Goal: Task Accomplishment & Management: Manage account settings

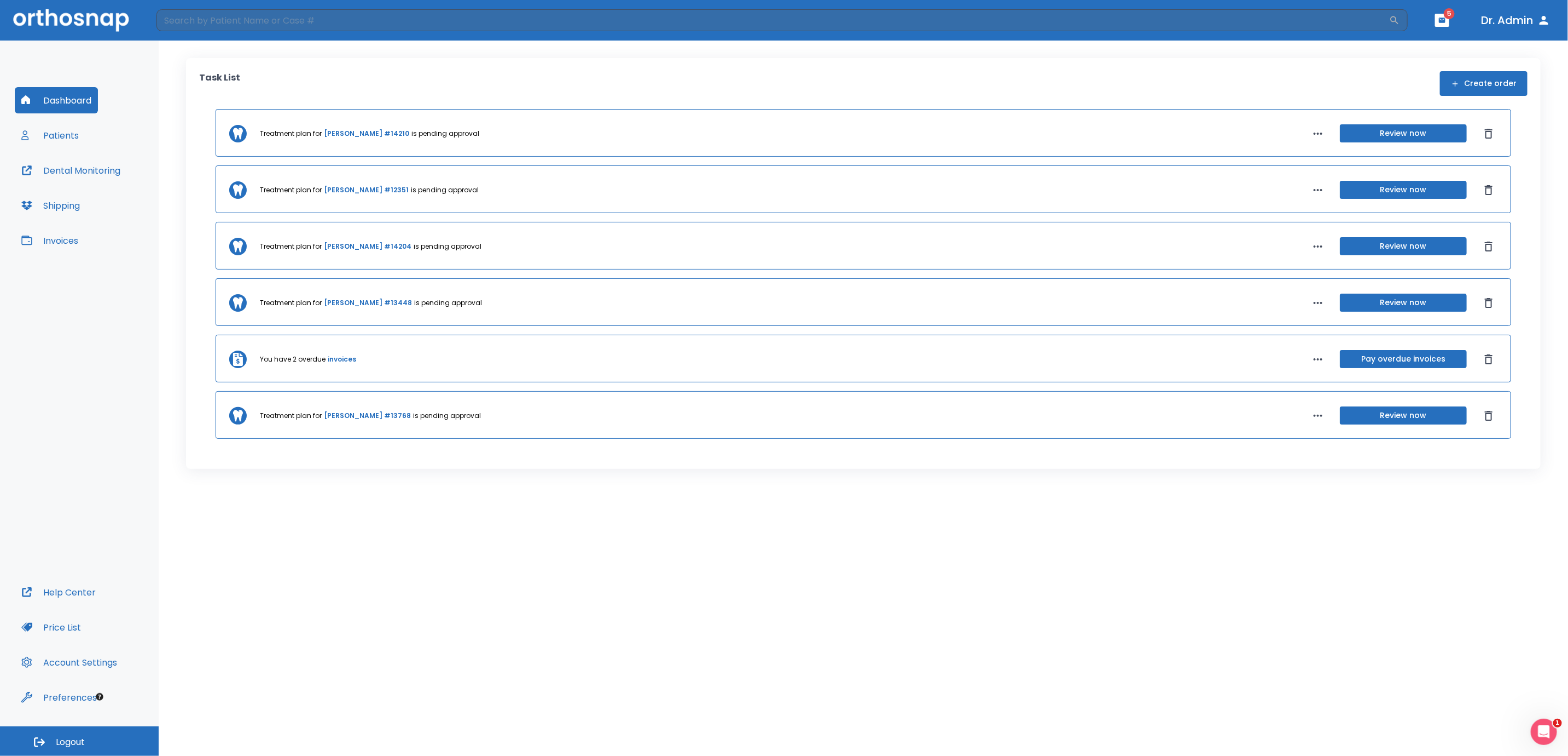
click at [351, 133] on link "Mastrolia Carol #14210" at bounding box center [367, 133] width 86 height 10
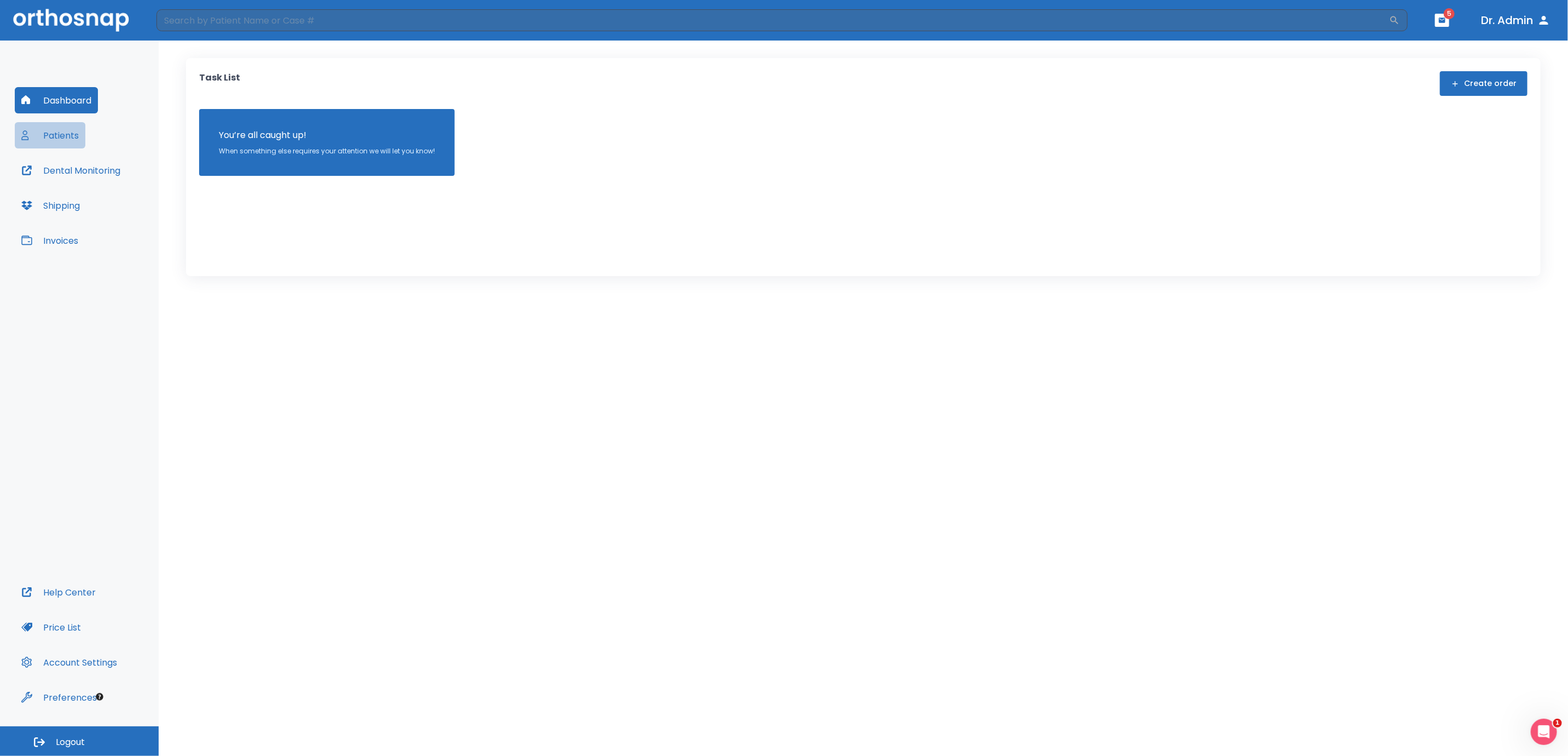
click at [75, 137] on button "Patients" at bounding box center [49, 135] width 70 height 26
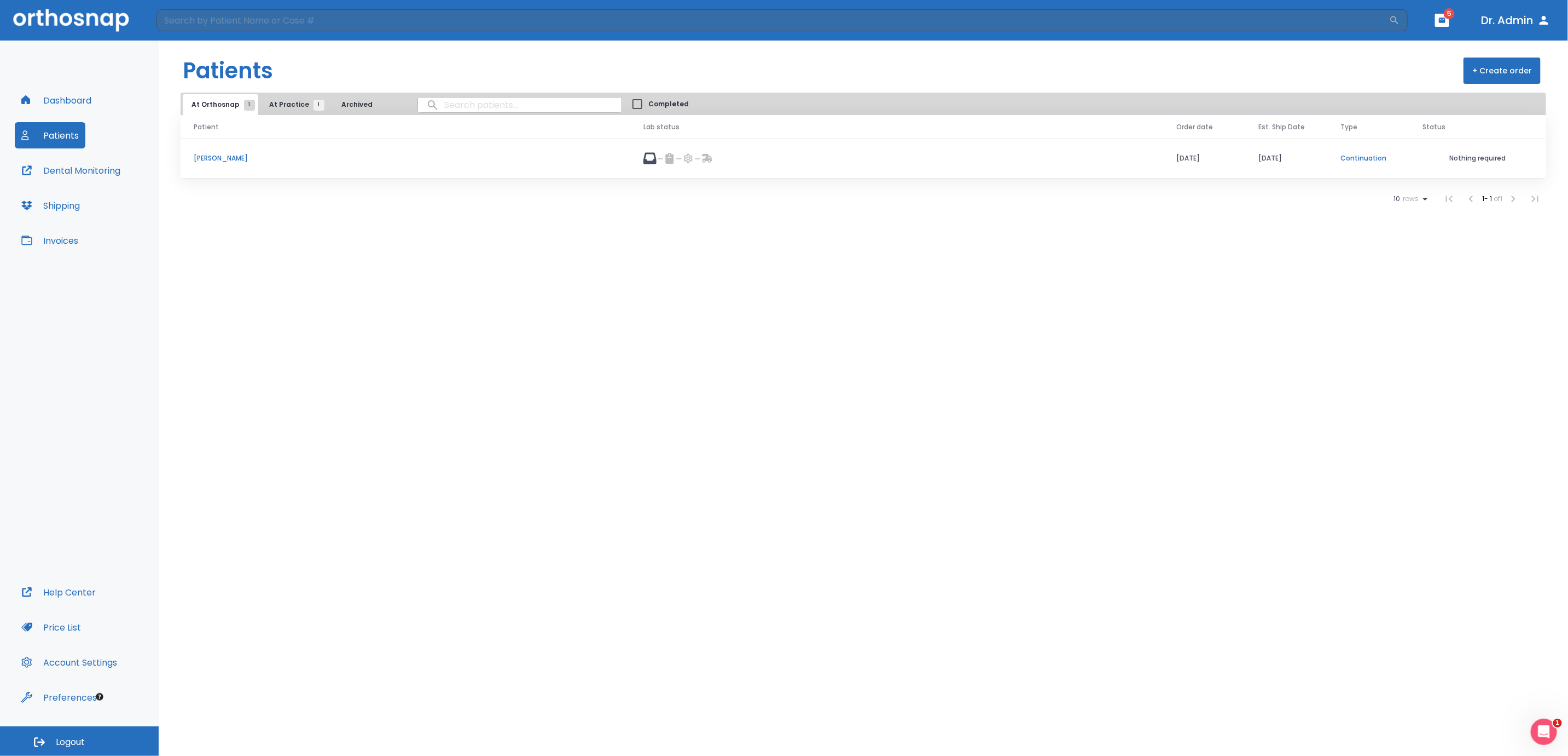
click at [198, 158] on p "[PERSON_NAME]" at bounding box center [405, 158] width 424 height 10
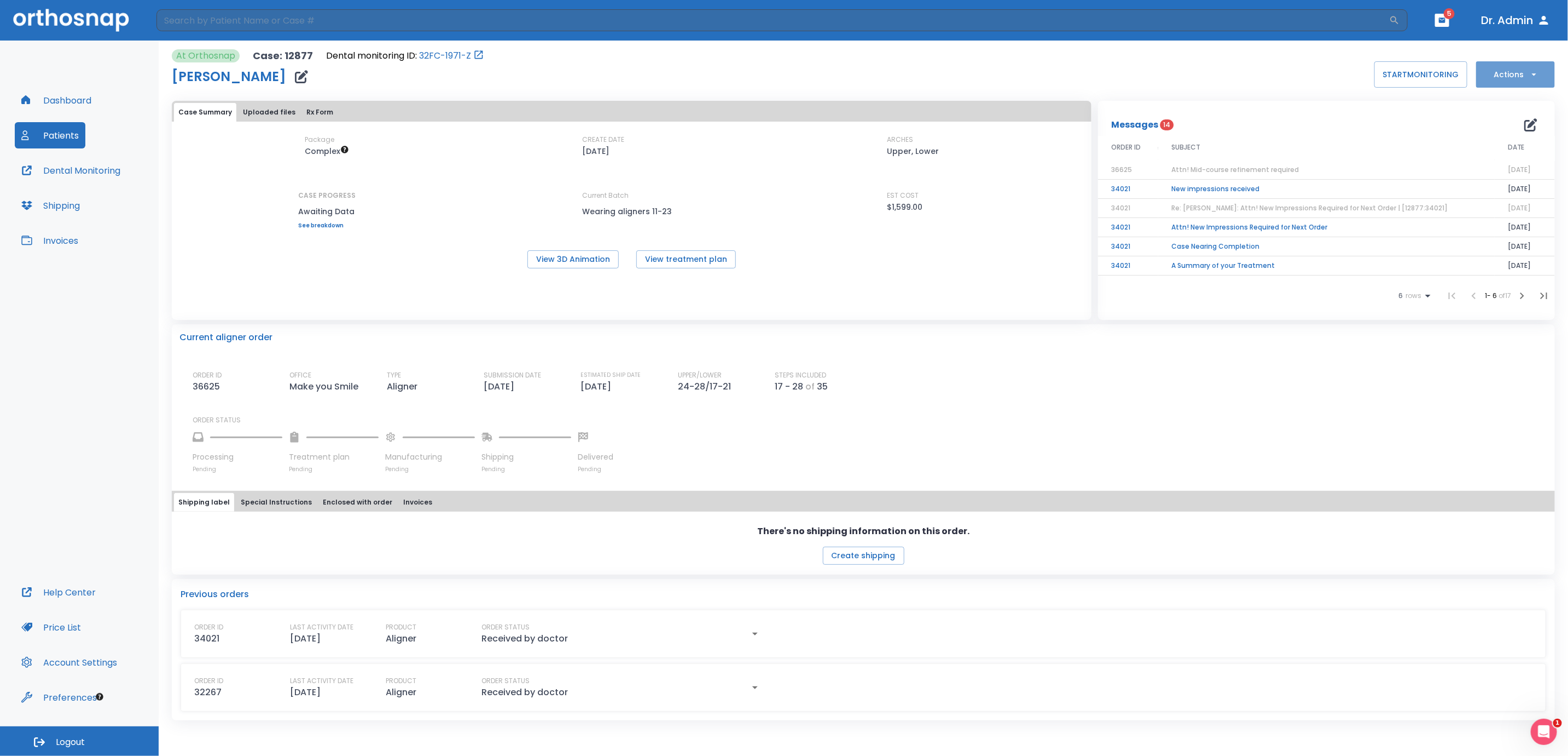
click at [1515, 76] on button "Actions" at bounding box center [1515, 74] width 79 height 26
click at [1183, 86] on div at bounding box center [784, 378] width 1568 height 756
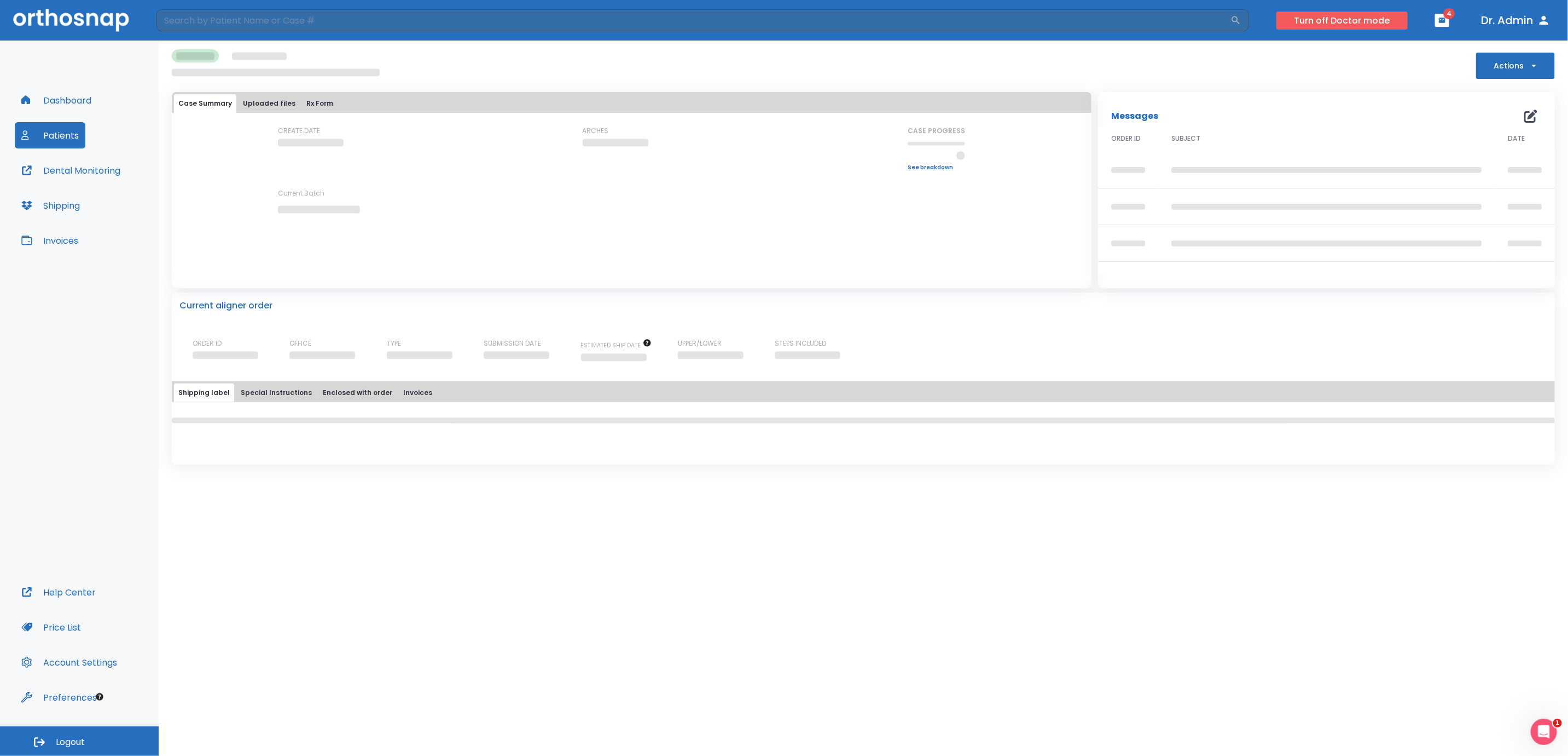
click at [1340, 20] on button "Turn off Doctor mode" at bounding box center [1342, 20] width 132 height 18
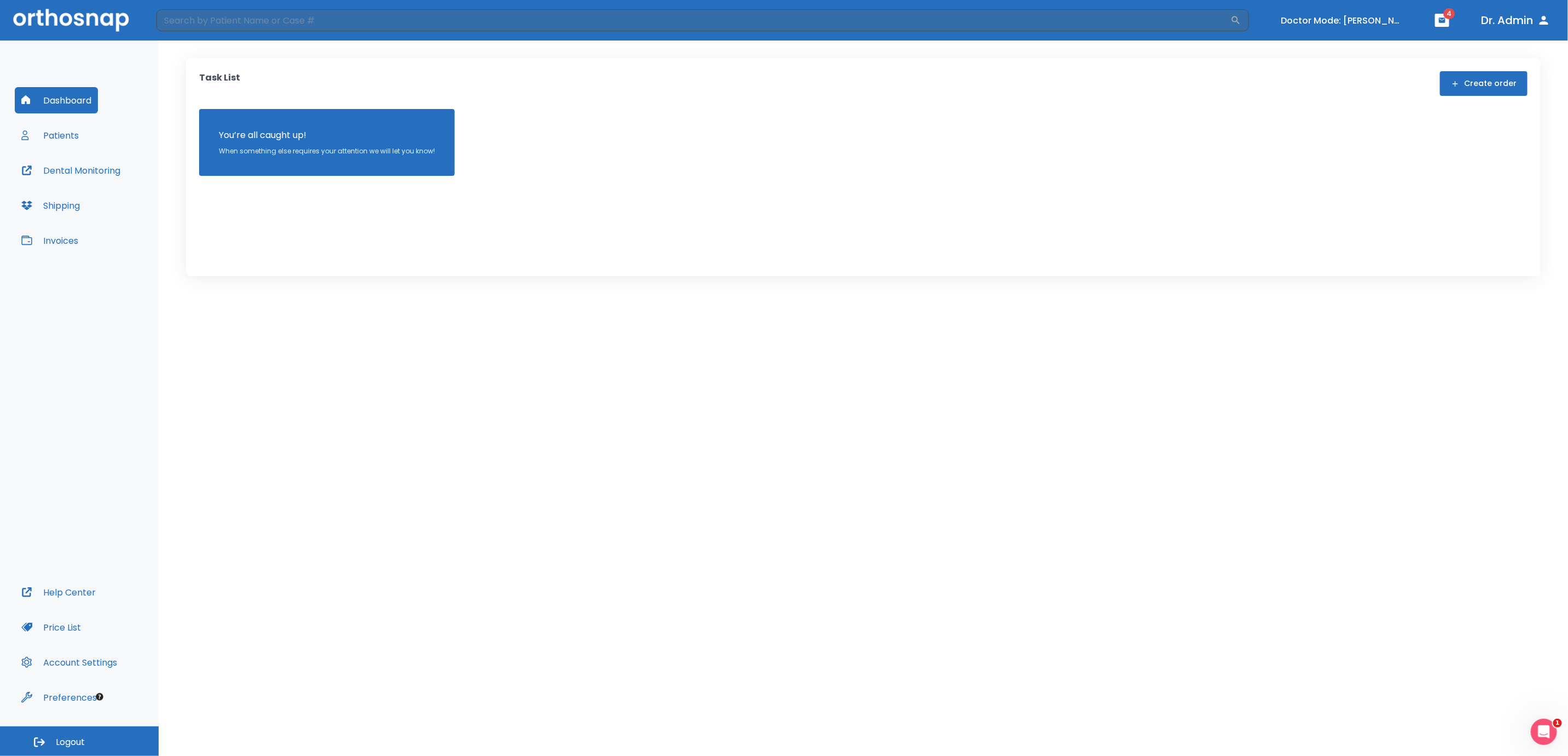
click at [53, 135] on button "Patients" at bounding box center [49, 135] width 70 height 26
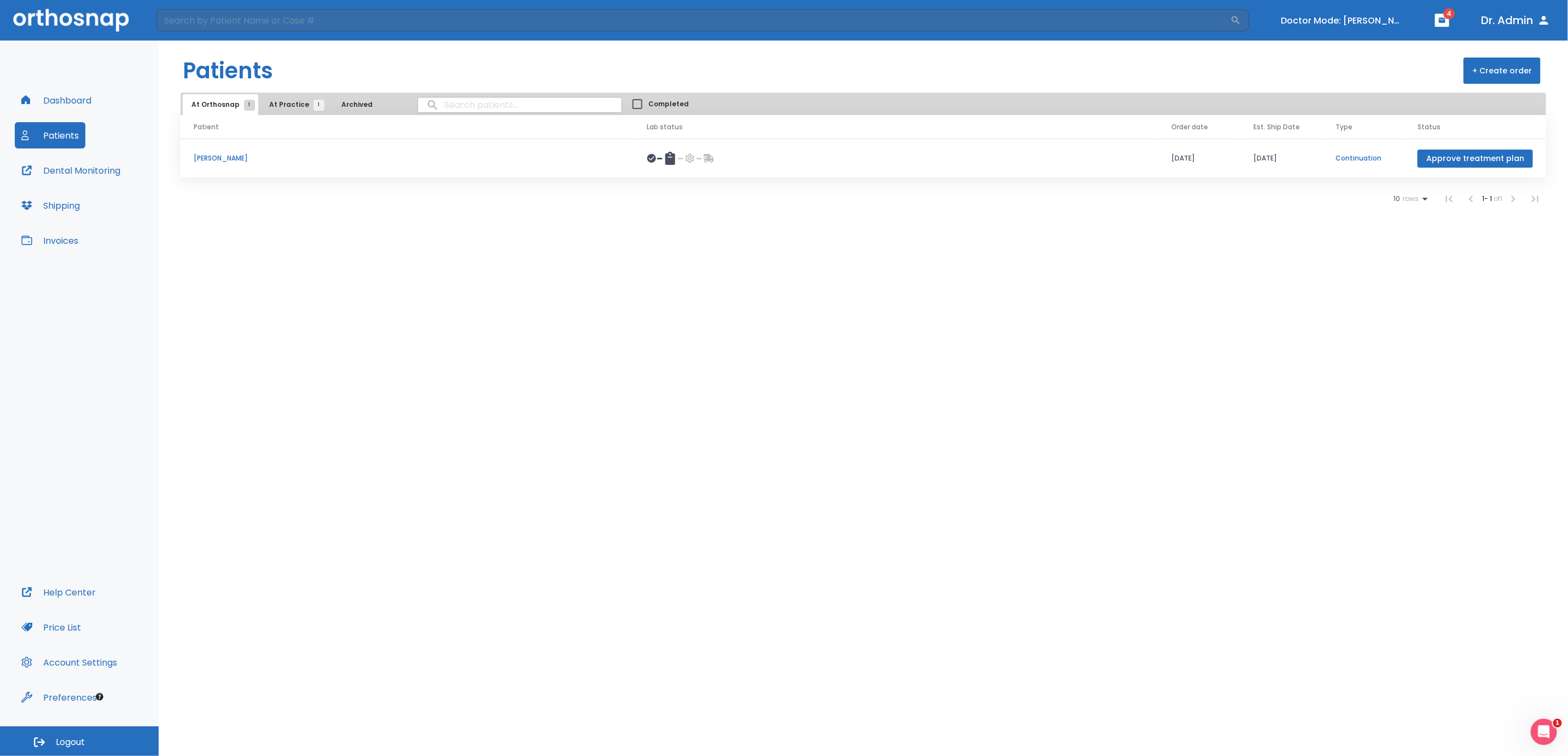
click at [1497, 161] on button "Approve treatment plan" at bounding box center [1475, 158] width 115 height 18
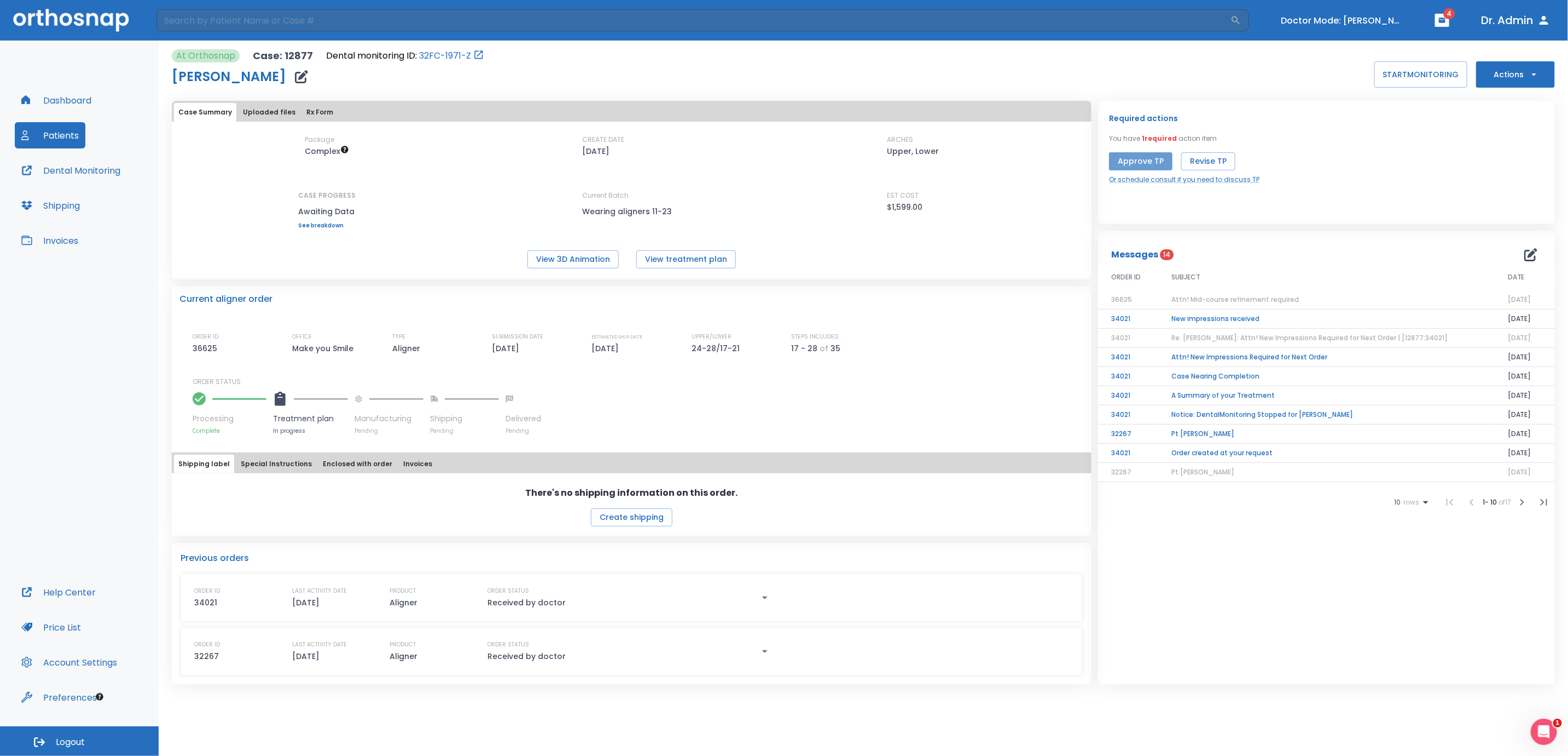
click at [1142, 161] on button "Approve TP" at bounding box center [1141, 161] width 64 height 18
click at [1312, 24] on button "Turn off Doctor mode" at bounding box center [1342, 20] width 132 height 18
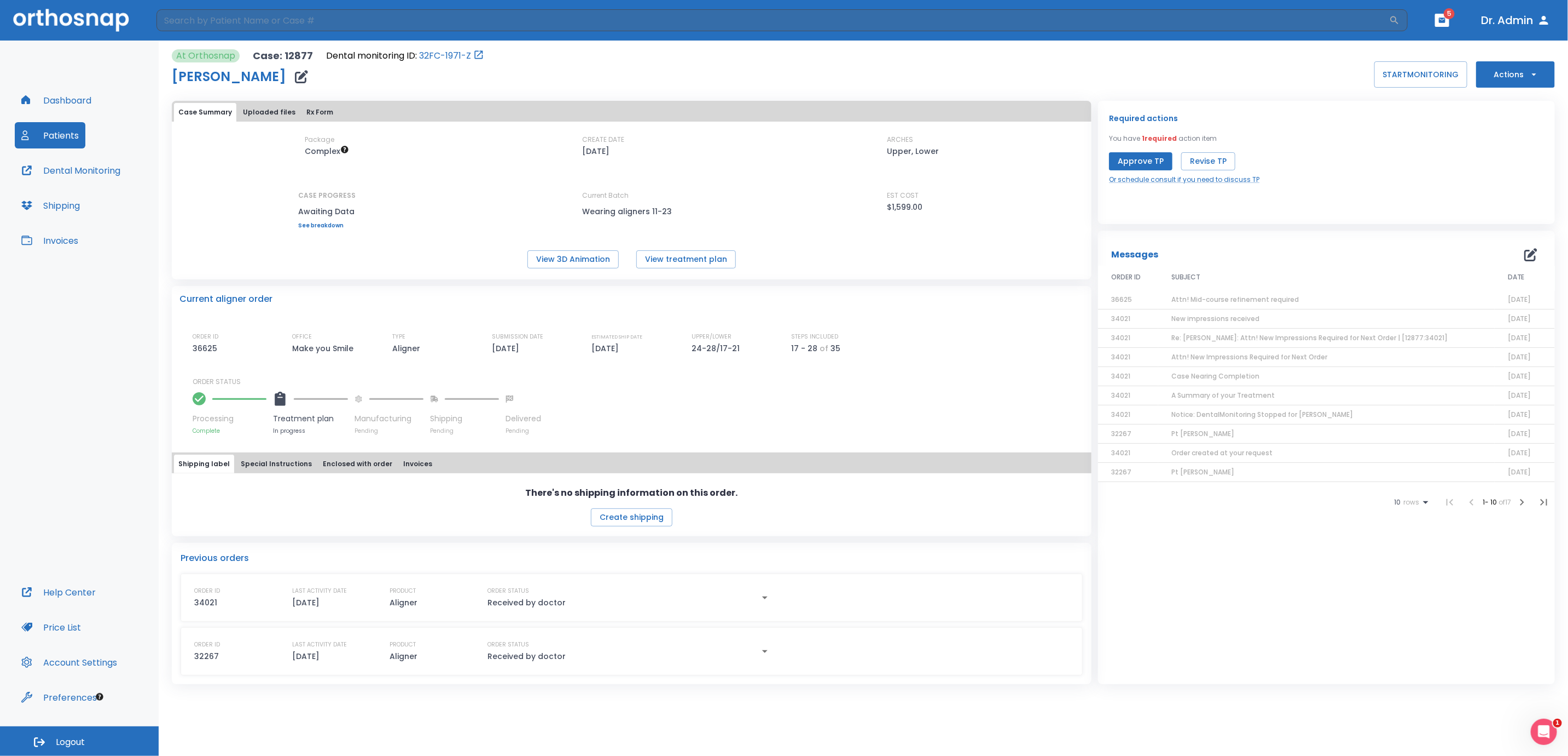
click at [1144, 161] on button "Approve TP" at bounding box center [1141, 161] width 64 height 18
click at [1535, 25] on icon "Close notification" at bounding box center [1536, 26] width 7 height 7
